Goal: Task Accomplishment & Management: Use online tool/utility

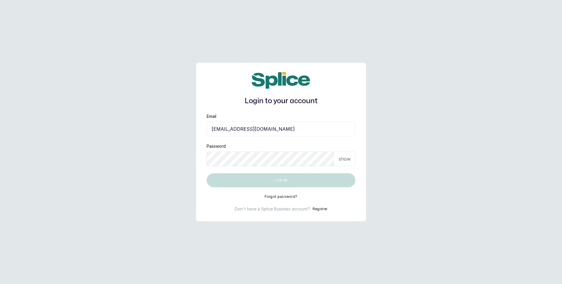
click at [346, 159] on p "show" at bounding box center [345, 158] width 12 height 7
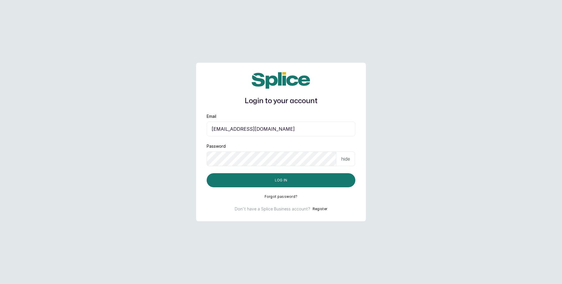
click at [311, 130] on input "sandraamanze012@gmail.com" at bounding box center [281, 128] width 149 height 15
click at [349, 155] on p "hide" at bounding box center [345, 158] width 9 height 7
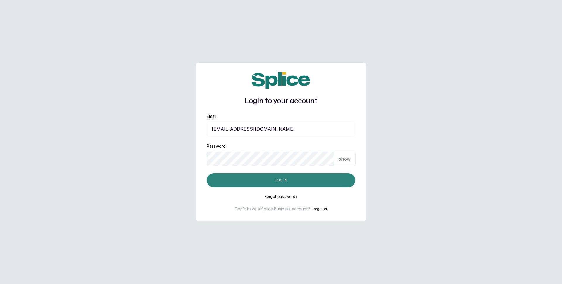
click at [297, 184] on button "Log in" at bounding box center [281, 180] width 149 height 14
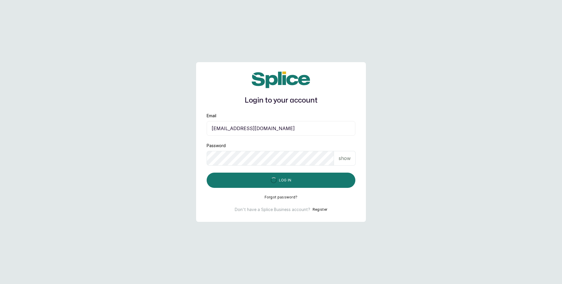
click at [294, 133] on input "barazahifrontdesk@gmail.com" at bounding box center [281, 128] width 149 height 15
type input "blessap002@gmail.com"
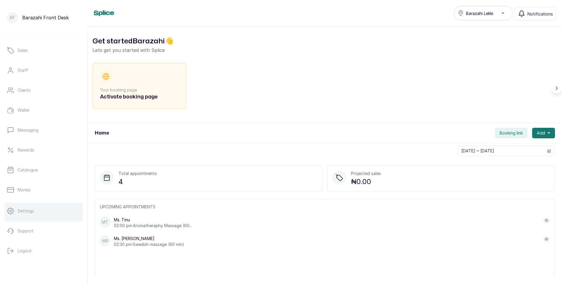
scroll to position [37, 0]
click at [32, 249] on button "Logout" at bounding box center [44, 250] width 78 height 16
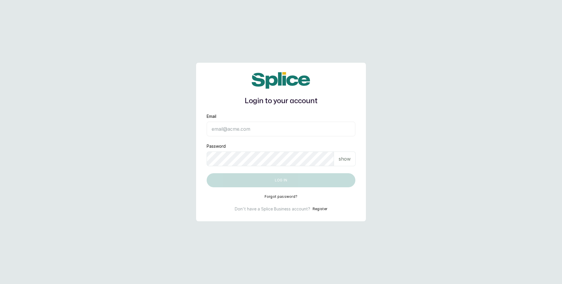
type input "blessap002@gmail.com"
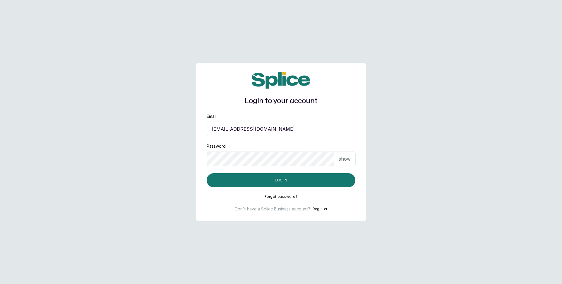
click at [282, 133] on input "blessap002@gmail.com" at bounding box center [281, 128] width 149 height 15
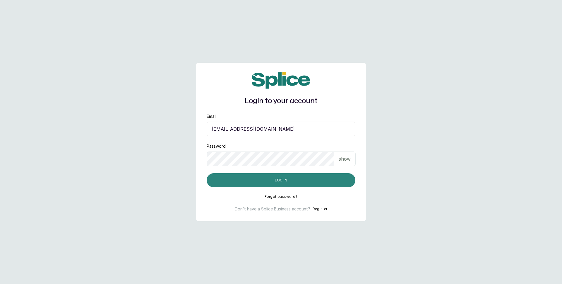
click at [289, 182] on button "Log in" at bounding box center [281, 180] width 149 height 14
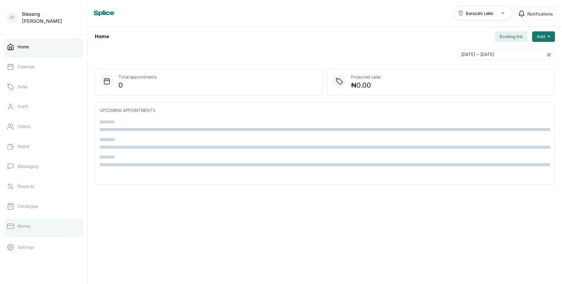
click at [28, 223] on p "Money" at bounding box center [24, 226] width 13 height 6
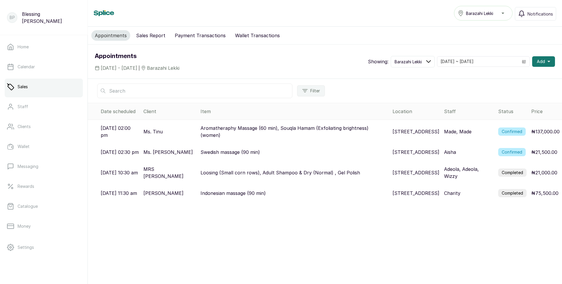
click at [152, 34] on button "Sales Report" at bounding box center [151, 35] width 36 height 11
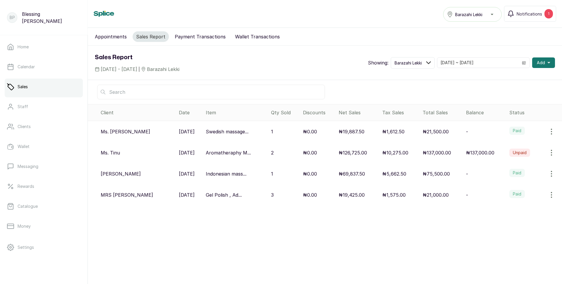
click at [510, 131] on label "Paid" at bounding box center [517, 130] width 16 height 8
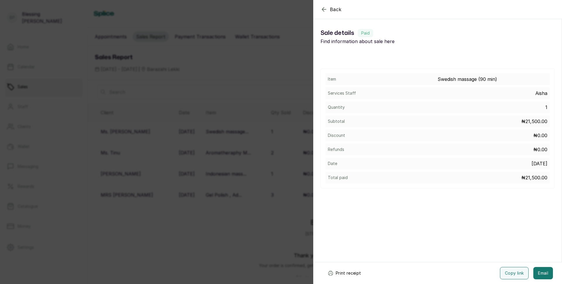
click at [339, 273] on button "Print receipt" at bounding box center [344, 273] width 43 height 12
click at [290, 211] on div "Back Sale details Sale details Paid Find information about sale here Item Swedi…" at bounding box center [281, 142] width 562 height 284
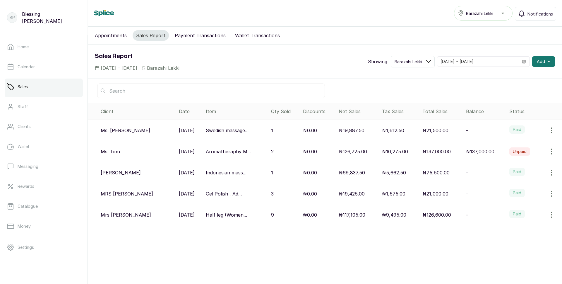
click at [442, 216] on p "₦126,600.00" at bounding box center [436, 214] width 29 height 7
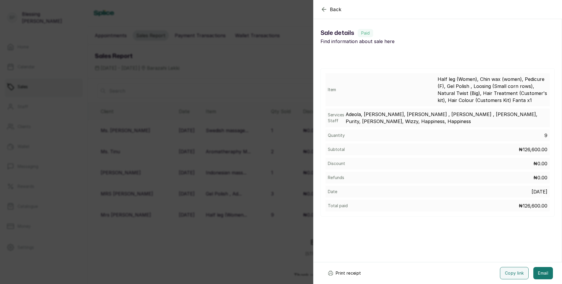
click at [345, 272] on button "Print receipt" at bounding box center [344, 273] width 43 height 12
click at [267, 57] on div "Back Sale details Sale details Paid Find information about sale here Item Half …" at bounding box center [281, 142] width 562 height 284
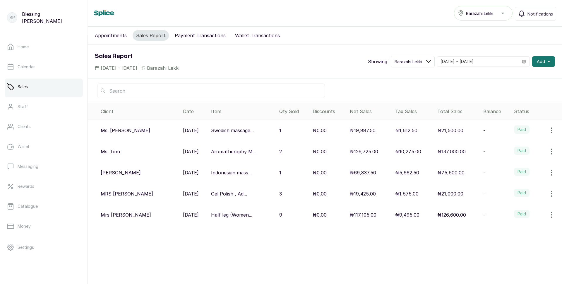
click at [515, 152] on label "Paid" at bounding box center [522, 150] width 16 height 8
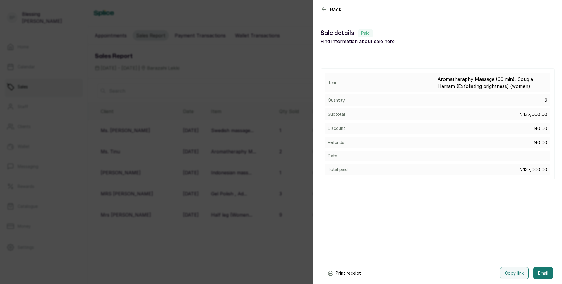
drag, startPoint x: 352, startPoint y: 274, endPoint x: 357, endPoint y: 274, distance: 4.4
click at [354, 274] on button "Print receipt" at bounding box center [344, 273] width 43 height 12
click at [351, 271] on button "Print receipt" at bounding box center [344, 273] width 43 height 12
click at [347, 273] on button "Print receipt" at bounding box center [344, 273] width 43 height 12
click at [250, 241] on div "Back Sale details Sale details Paid Find information about sale here Item Aroma…" at bounding box center [281, 142] width 562 height 284
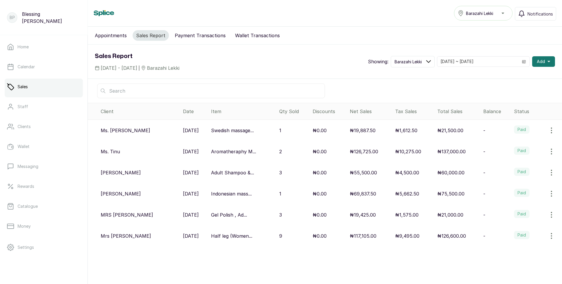
click at [383, 170] on div "₦55,500.00" at bounding box center [370, 172] width 41 height 7
click at [401, 174] on p "₦4,500.00" at bounding box center [407, 172] width 24 height 7
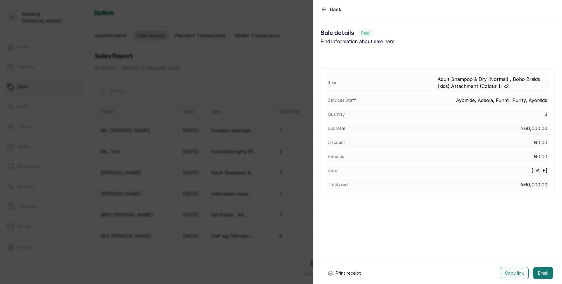
click at [344, 268] on button "Print receipt" at bounding box center [344, 273] width 43 height 12
click at [322, 8] on icon "button" at bounding box center [323, 9] width 7 height 7
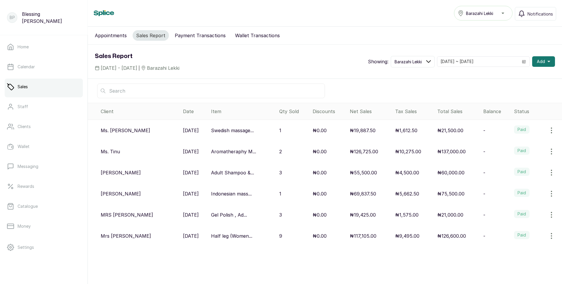
click at [106, 36] on button "Appointments" at bounding box center [110, 35] width 39 height 11
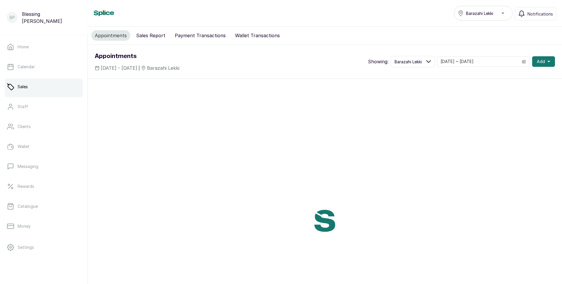
click at [186, 35] on button "Payment Transactions" at bounding box center [200, 35] width 58 height 11
click at [116, 37] on button "Appointments" at bounding box center [110, 35] width 39 height 11
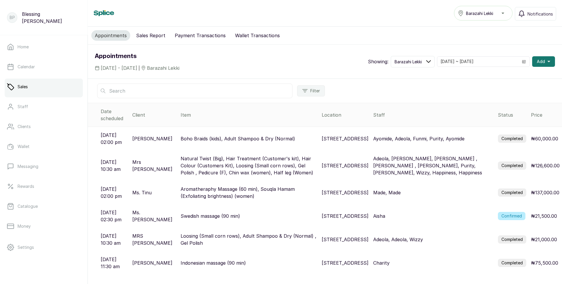
click at [202, 36] on button "Payment Transactions" at bounding box center [200, 35] width 58 height 11
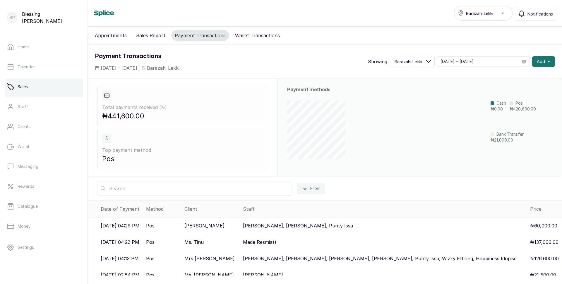
click at [99, 36] on button "Appointments" at bounding box center [110, 35] width 39 height 11
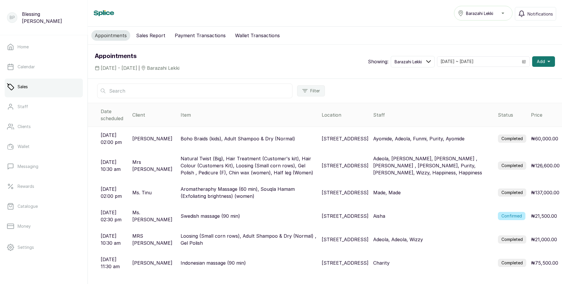
click at [152, 35] on button "Sales Report" at bounding box center [151, 35] width 36 height 11
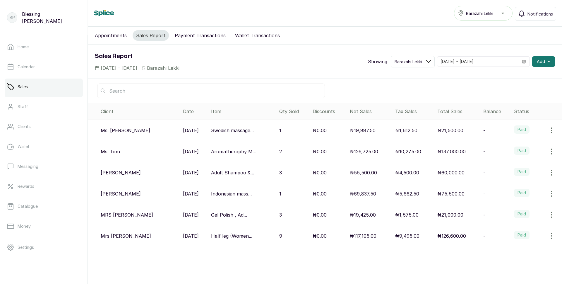
click at [122, 37] on button "Appointments" at bounding box center [110, 35] width 39 height 11
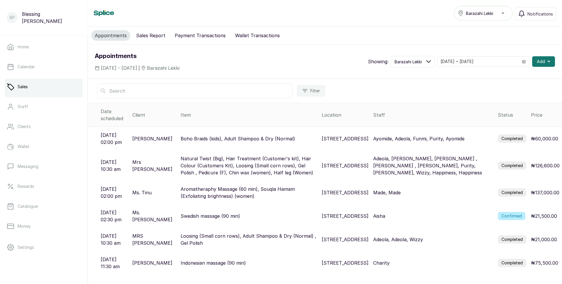
click at [178, 37] on button "Payment Transactions" at bounding box center [200, 35] width 58 height 11
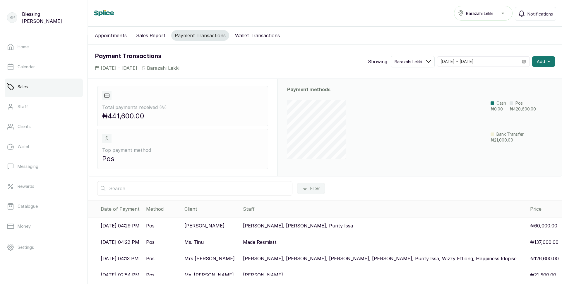
click at [143, 35] on button "Sales Report" at bounding box center [151, 35] width 36 height 11
